Goal: Navigation & Orientation: Understand site structure

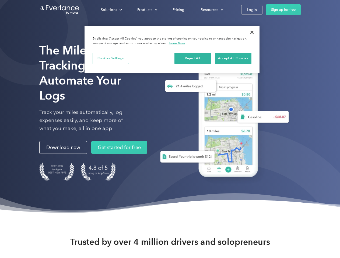
click at [111, 10] on div "Solutions" at bounding box center [109, 9] width 16 height 7
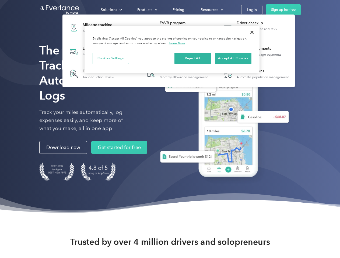
click at [147, 10] on div "Products" at bounding box center [144, 9] width 15 height 7
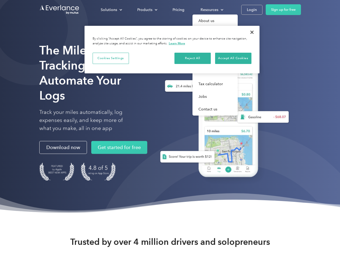
click at [211, 10] on div "Resources" at bounding box center [209, 9] width 18 height 7
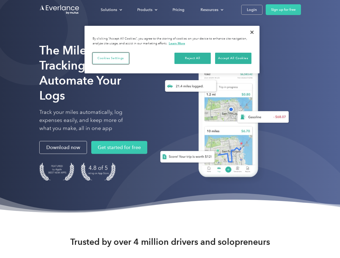
click at [111, 58] on button "Cookies Settings" at bounding box center [111, 58] width 36 height 11
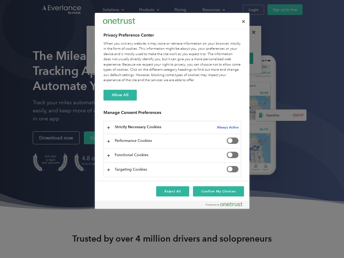
click at [193, 58] on div "When you visit any website, it may store or retrieve information on your browse…" at bounding box center [173, 62] width 138 height 42
click at [233, 58] on div "When you visit any website, it may store or retrieve information on your browse…" at bounding box center [173, 62] width 138 height 42
click at [252, 32] on div at bounding box center [172, 129] width 344 height 258
